Goal: Task Accomplishment & Management: Manage account settings

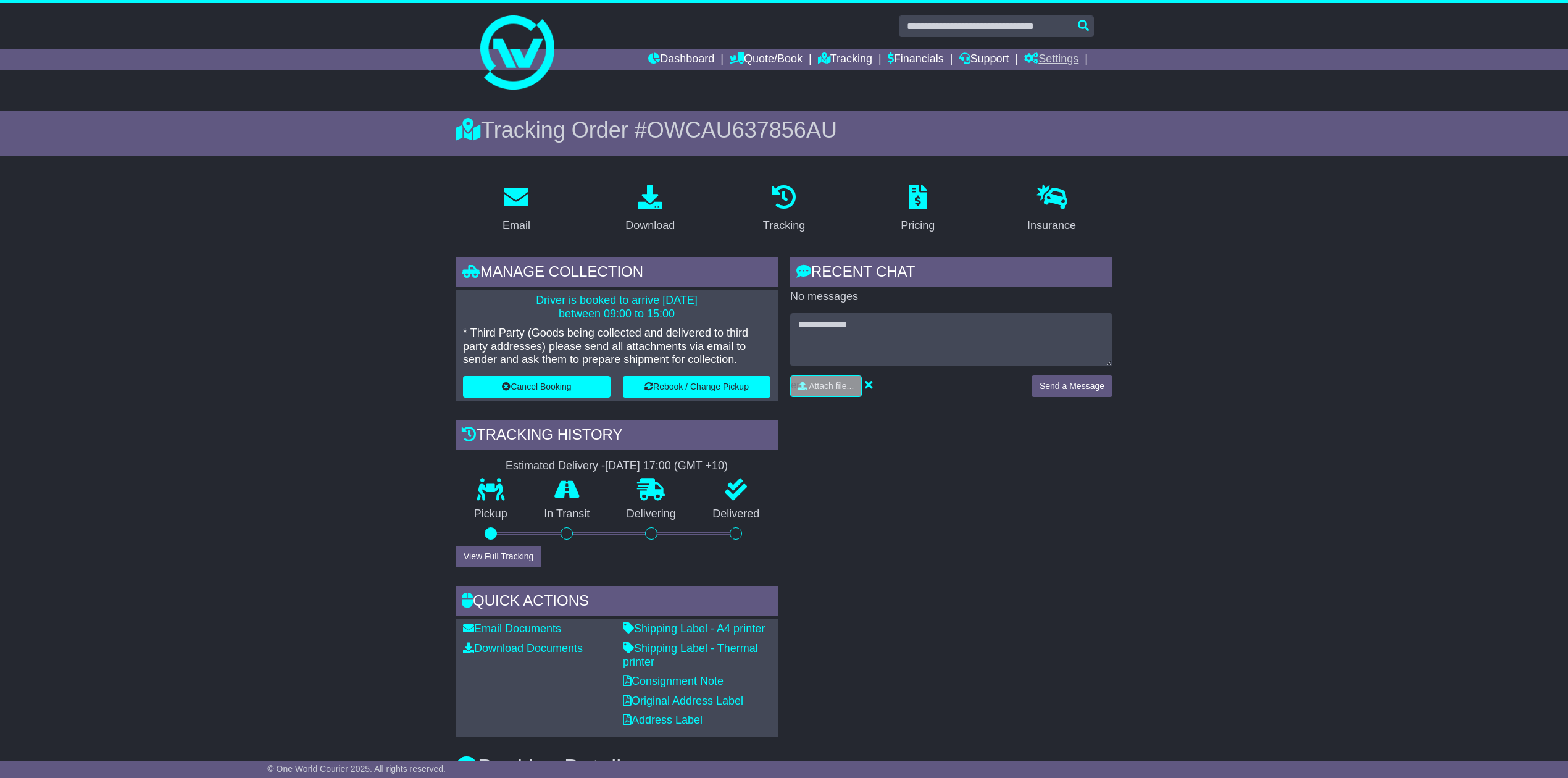
click at [1049, 52] on link "Settings" at bounding box center [1052, 60] width 55 height 21
click at [1056, 91] on link "Address Book" at bounding box center [1074, 94] width 98 height 14
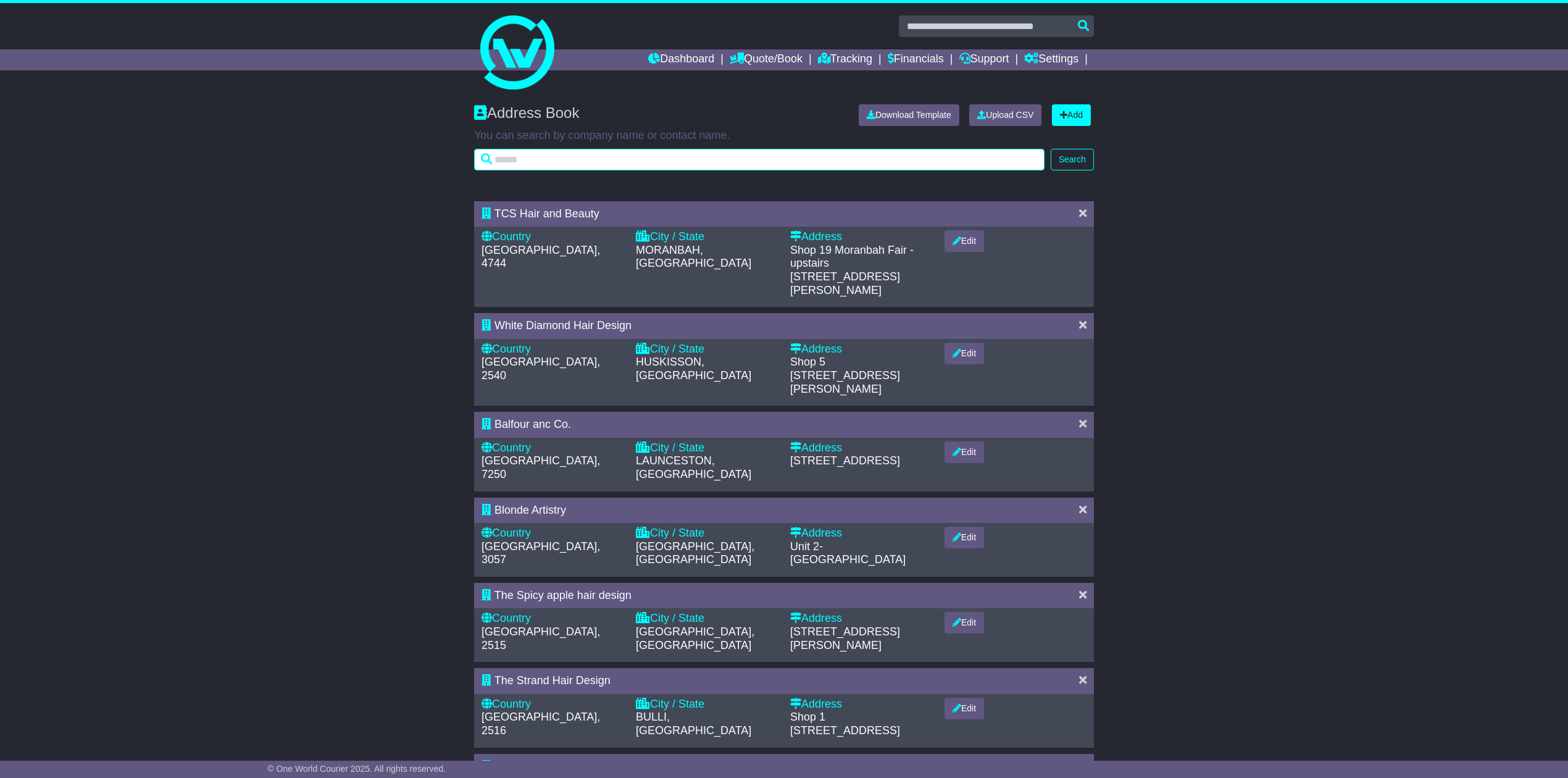
click at [539, 162] on input "text" at bounding box center [759, 159] width 570 height 22
type input "****"
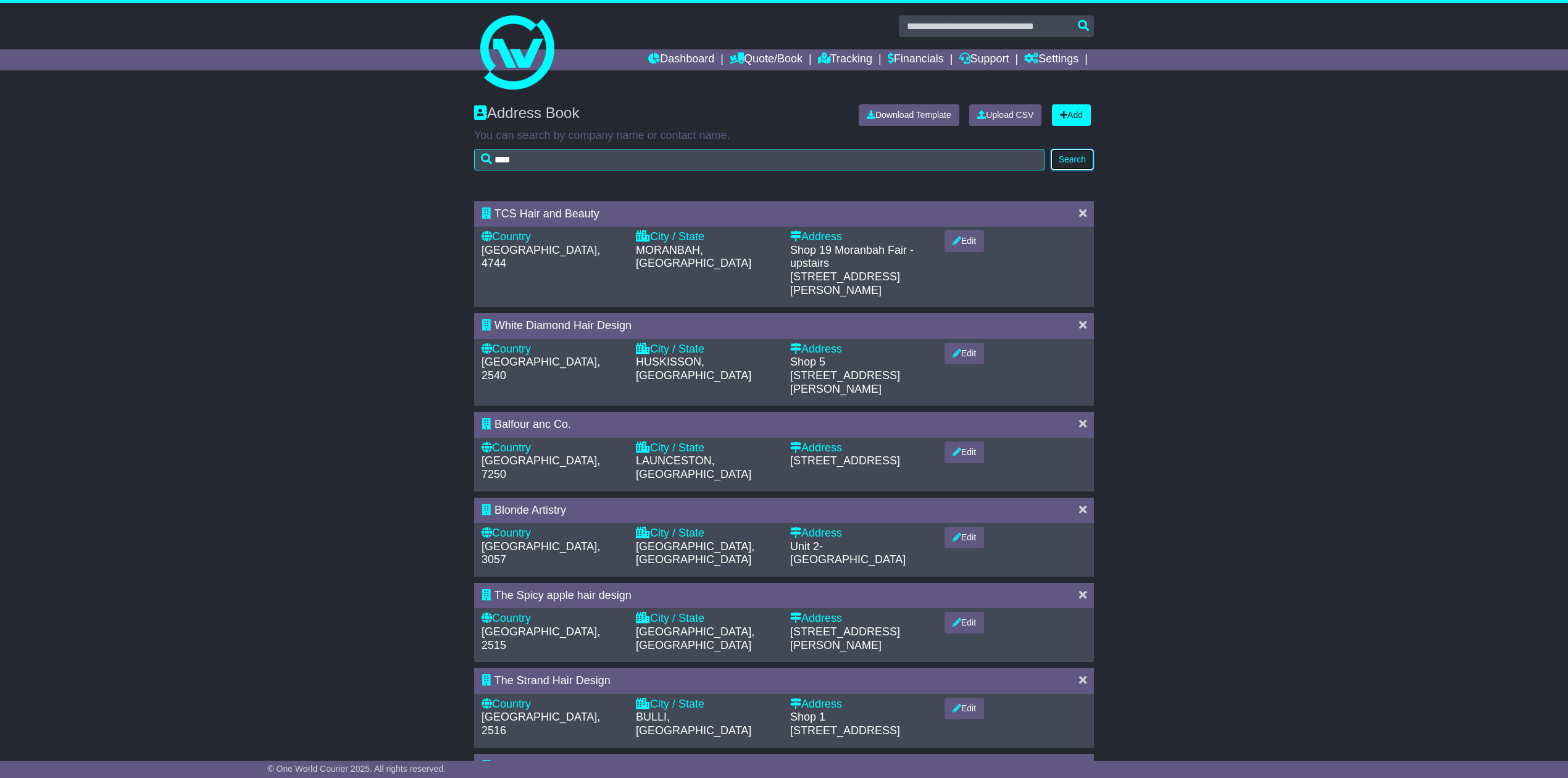
click at [1066, 158] on button "Search" at bounding box center [1072, 159] width 43 height 22
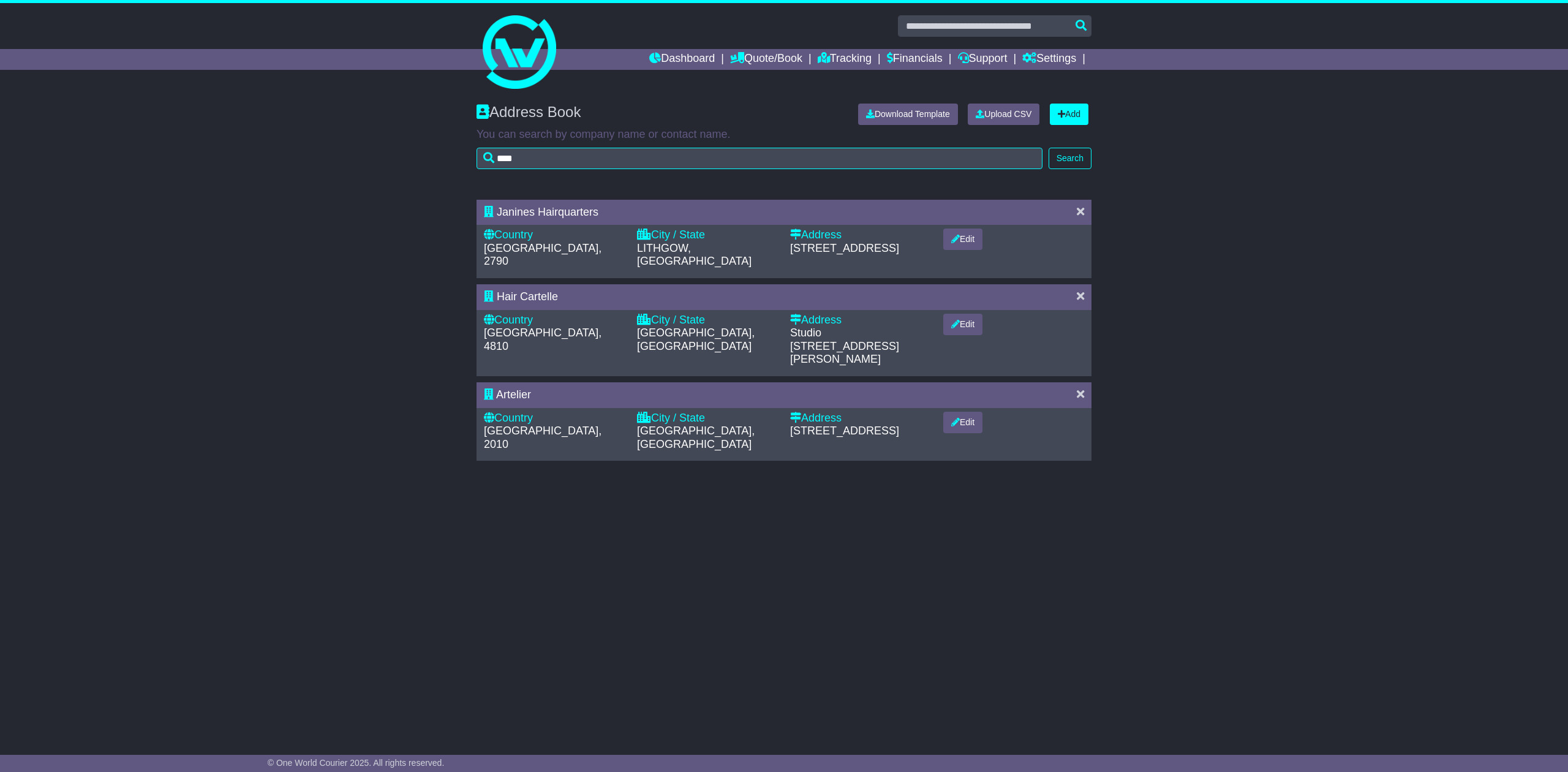
click at [1253, 373] on div "Janines Hairquarters Country [GEOGRAPHIC_DATA], 2790 City / State [GEOGRAPHIC_D…" at bounding box center [784, 333] width 1568 height 280
